Goal: Task Accomplishment & Management: Use online tool/utility

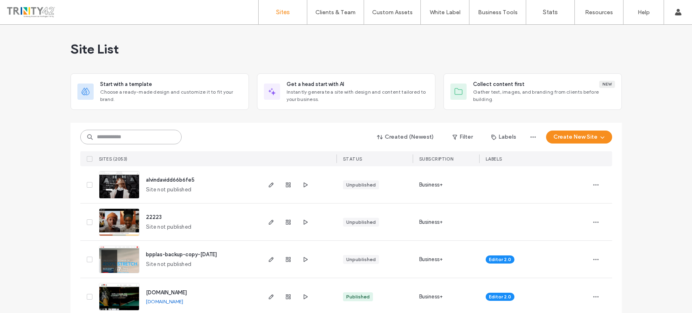
click at [148, 135] on input at bounding box center [130, 137] width 101 height 15
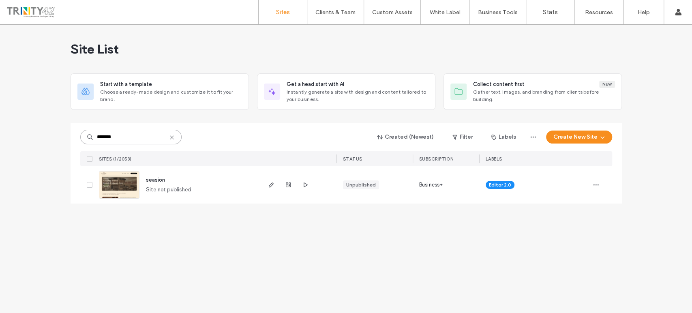
type input "*******"
click at [174, 189] on span "Site not published" at bounding box center [169, 190] width 46 height 8
click at [108, 177] on body ".wqwq-1{fill:#231f20;} .cls-1q, .cls-2q { fill-rule: evenodd; } .cls-2q { fill:…" at bounding box center [346, 156] width 692 height 313
click at [272, 183] on use "button" at bounding box center [270, 184] width 5 height 5
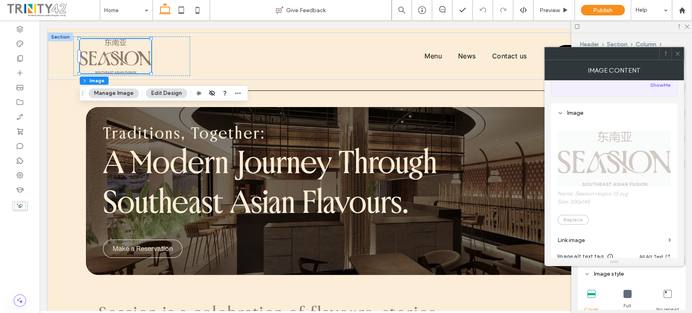
scroll to position [90, 0]
click at [613, 161] on span "Name: Seasion+logos-13.svg Size: 300x145 Replace" at bounding box center [615, 171] width 114 height 110
click at [679, 51] on icon at bounding box center [678, 54] width 6 height 6
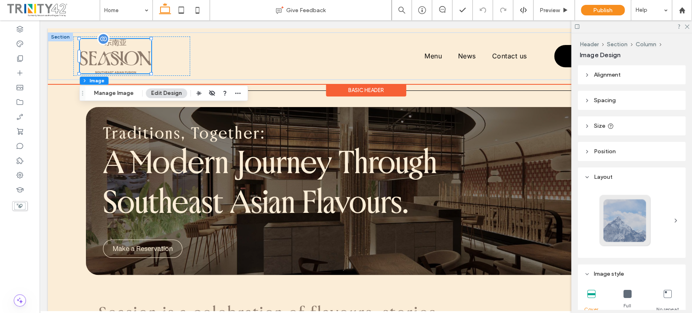
click at [143, 54] on img at bounding box center [115, 56] width 71 height 34
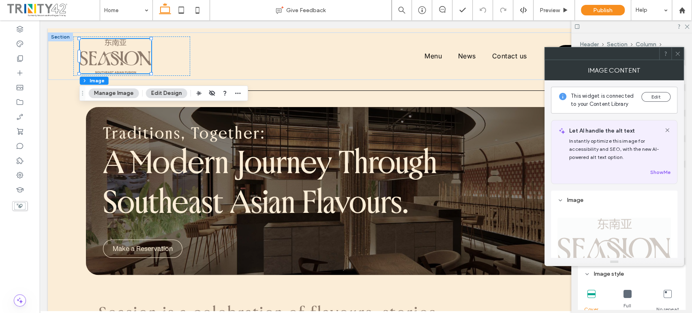
click at [625, 243] on span "Name: Seasion+logos-13.svg Size: 300x145 Replace" at bounding box center [615, 261] width 114 height 110
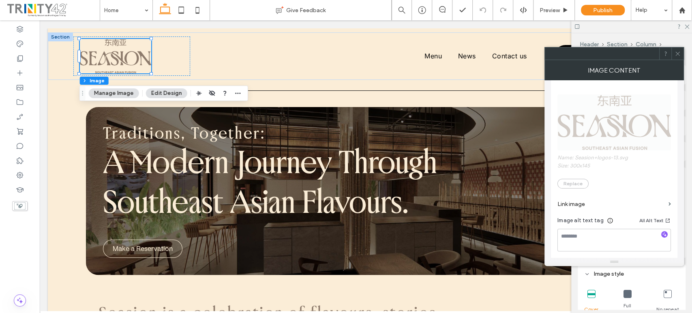
scroll to position [135, 0]
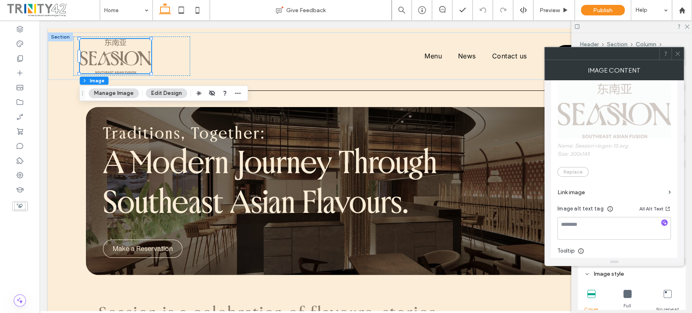
click at [606, 124] on span "Name: Seasion+logos-13.svg Size: 300x145 Replace" at bounding box center [615, 126] width 114 height 110
click at [587, 117] on span "Name: Seasion+logos-13.svg Size: 300x145 Replace" at bounding box center [615, 126] width 114 height 110
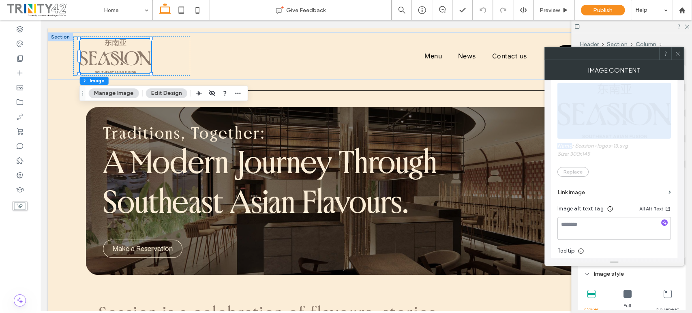
click at [587, 117] on span "Name: Seasion+logos-13.svg Size: 300x145 Replace" at bounding box center [615, 126] width 114 height 110
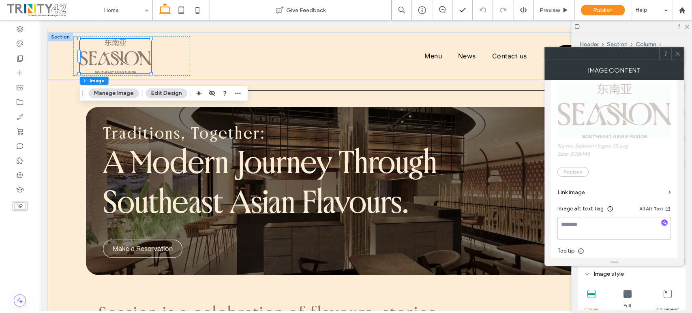
click at [577, 169] on span "Name: Seasion+logos-13.svg Size: 300x145 Replace" at bounding box center [615, 126] width 114 height 110
click at [577, 171] on span "Name: Seasion+logos-13.svg Size: 300x145 Replace" at bounding box center [615, 126] width 114 height 110
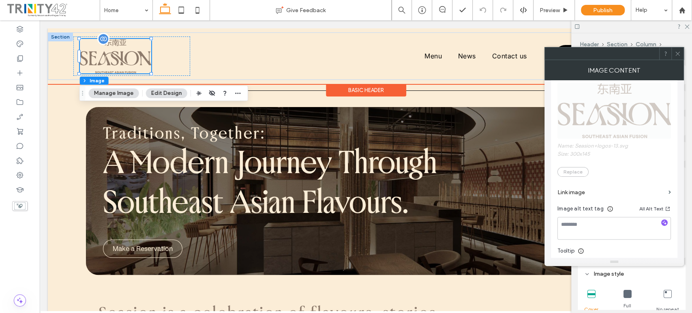
click at [125, 60] on img at bounding box center [115, 56] width 71 height 34
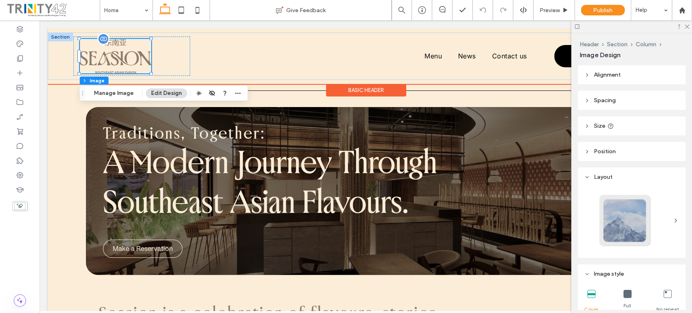
click at [108, 59] on img at bounding box center [115, 56] width 71 height 34
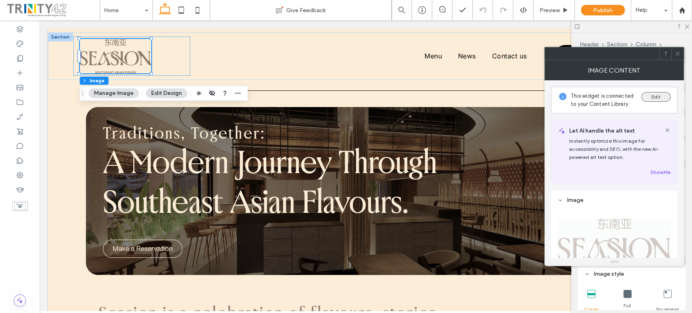
click at [657, 97] on button "Edit" at bounding box center [655, 97] width 29 height 10
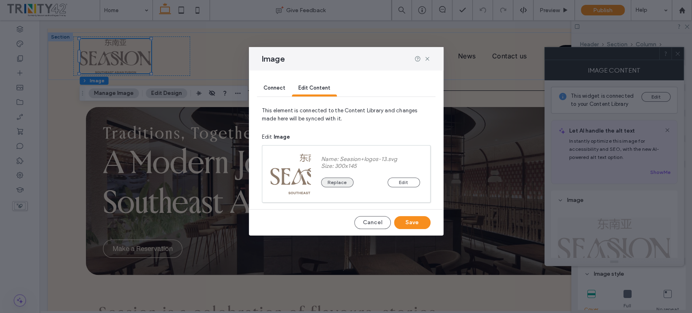
click at [339, 182] on button "Replace" at bounding box center [337, 183] width 32 height 10
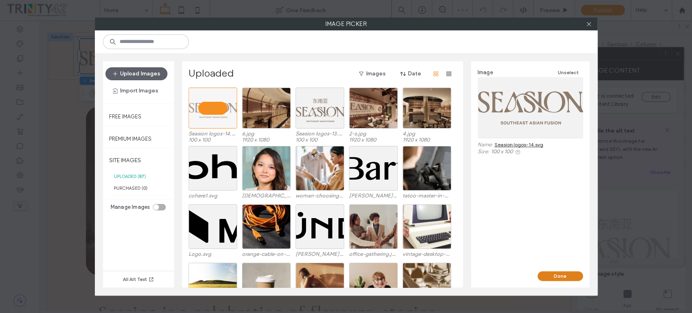
click at [562, 275] on button "Done" at bounding box center [560, 276] width 45 height 10
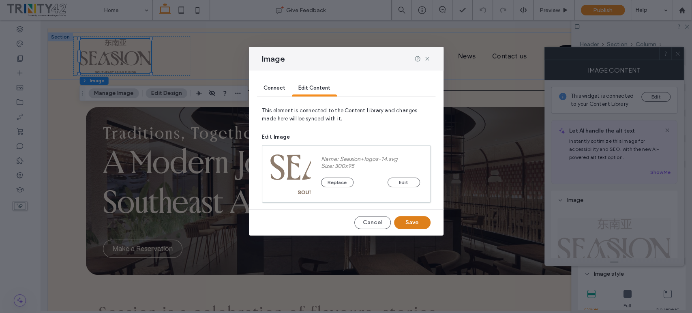
click at [418, 219] on button "Save" at bounding box center [412, 222] width 36 height 13
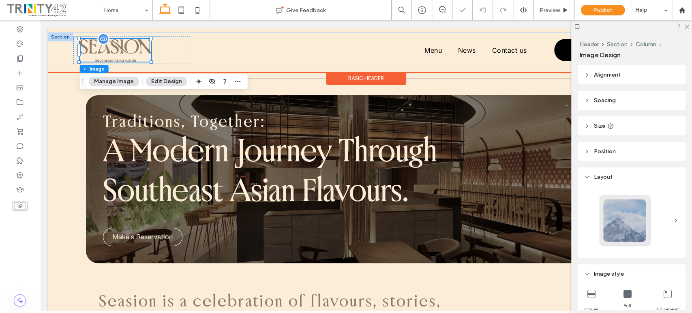
scroll to position [0, 0]
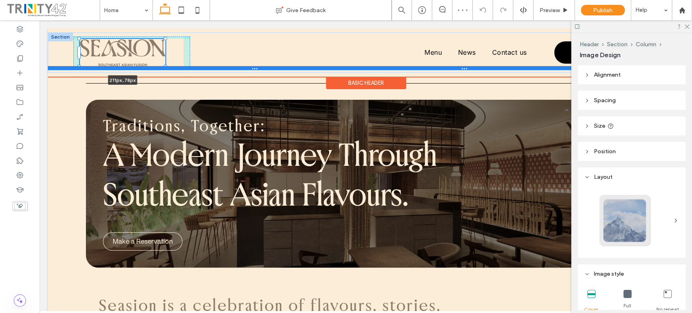
drag, startPoint x: 151, startPoint y: 62, endPoint x: 166, endPoint y: 68, distance: 16.0
click at [166, 68] on div "211px , 78px Menu News Contact us Make a Reservation Section" at bounding box center [366, 52] width 636 height 40
type input "***"
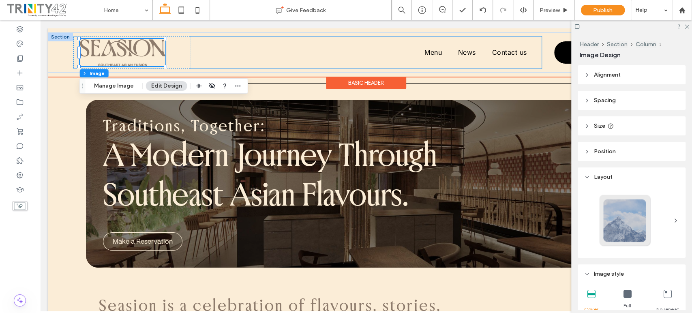
click at [337, 68] on div "Menu News Contact us" at bounding box center [365, 52] width 351 height 32
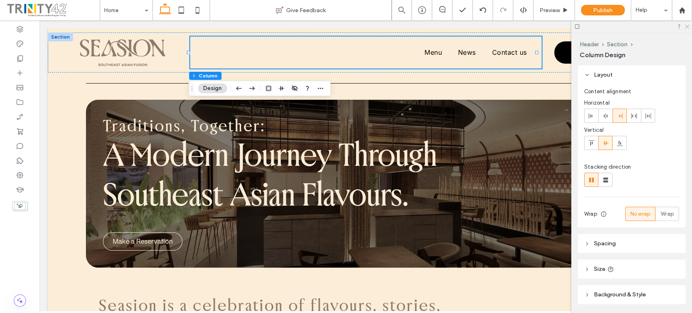
click at [689, 25] on div at bounding box center [631, 26] width 121 height 13
click at [687, 25] on icon at bounding box center [686, 26] width 5 height 5
